Goal: Find specific page/section: Find specific page/section

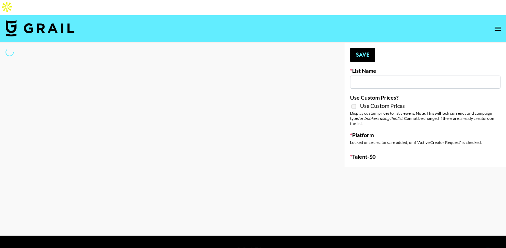
type input "SOS - [PERSON_NAME]"
select select "Song"
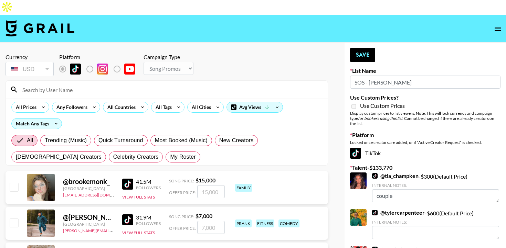
click at [170, 153] on span "My Roster" at bounding box center [182, 157] width 25 height 8
click at [170, 157] on input "My Roster" at bounding box center [170, 157] width 0 height 0
radio input "true"
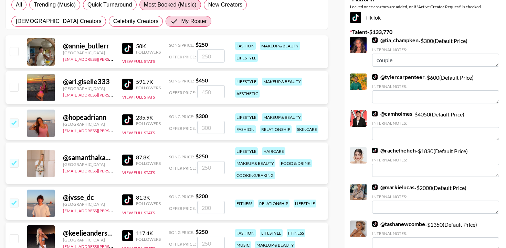
scroll to position [146, 0]
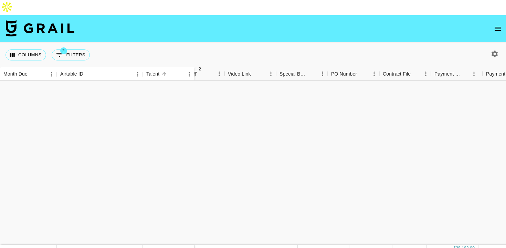
scroll to position [846, 357]
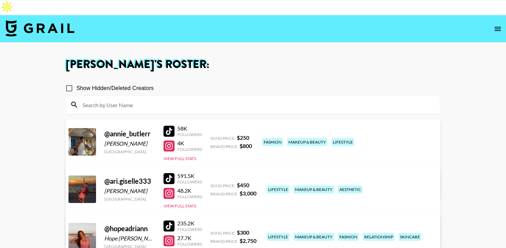
scroll to position [56, 0]
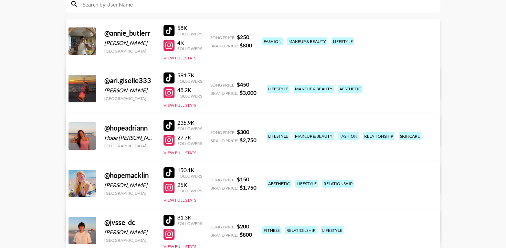
scroll to position [101, 0]
